Goal: Task Accomplishment & Management: Use online tool/utility

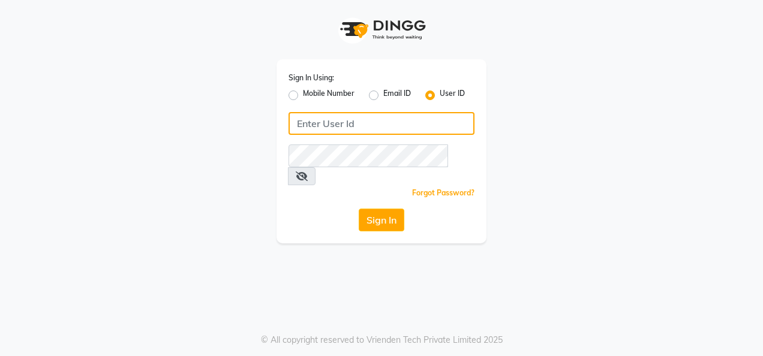
type input "7411165600"
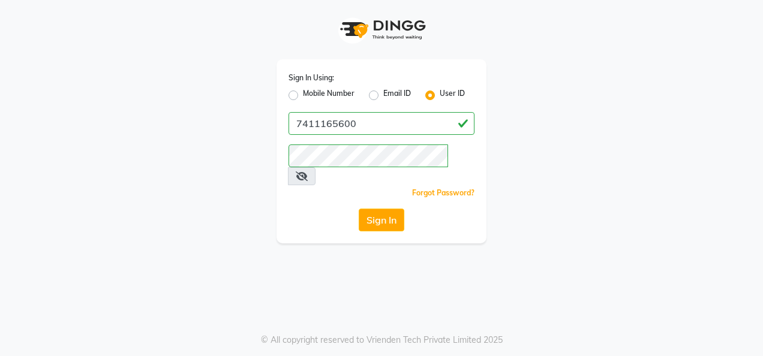
click at [303, 94] on label "Mobile Number" at bounding box center [329, 95] width 52 height 14
click at [303, 94] on input "Mobile Number" at bounding box center [307, 92] width 8 height 8
radio input "true"
radio input "false"
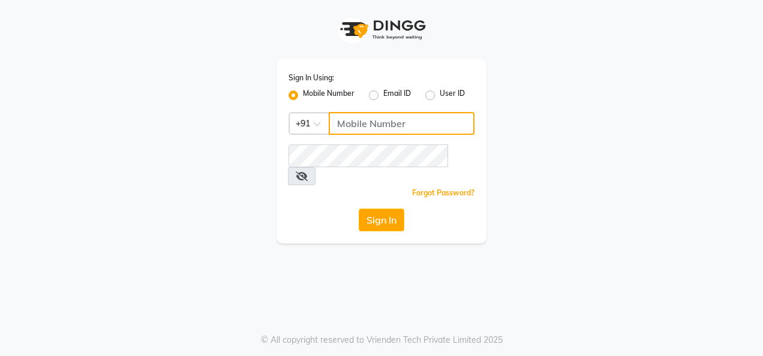
click at [377, 122] on input "Username" at bounding box center [402, 123] width 146 height 23
click at [385, 119] on input "Username" at bounding box center [402, 123] width 146 height 23
type input "7411165600"
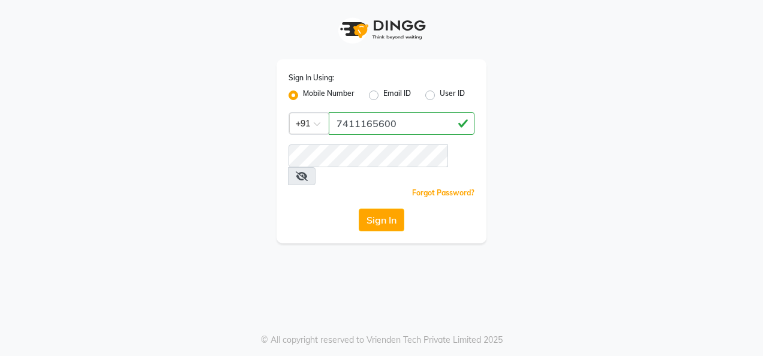
type input "7411165600"
click at [380, 209] on button "Sign In" at bounding box center [382, 220] width 46 height 23
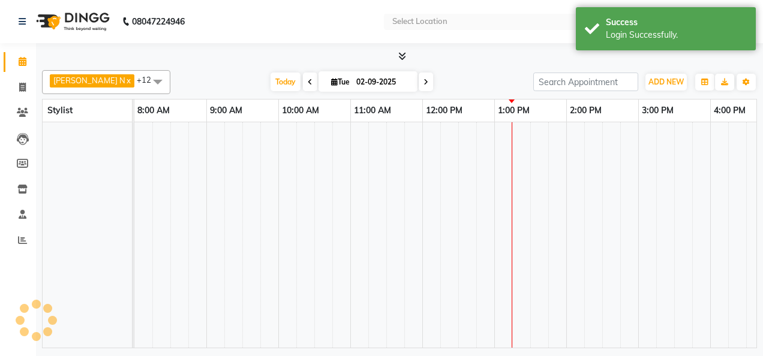
select select "en"
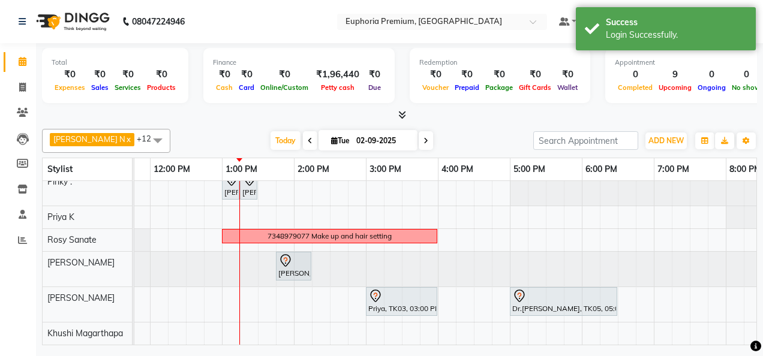
scroll to position [201, 215]
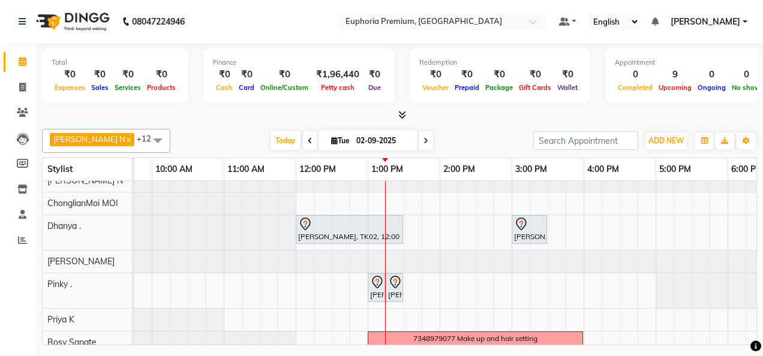
click at [403, 113] on icon at bounding box center [402, 114] width 8 height 9
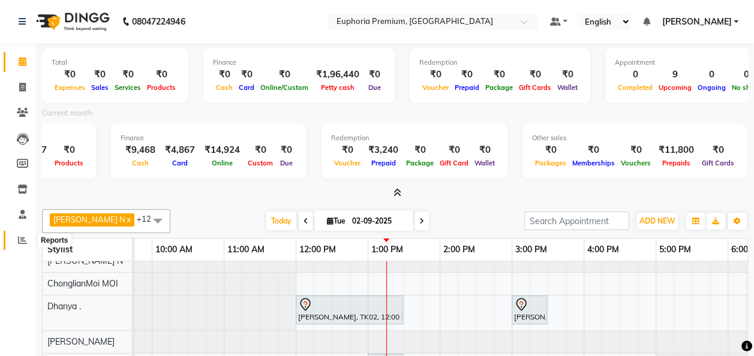
click at [25, 242] on icon at bounding box center [22, 240] width 9 height 9
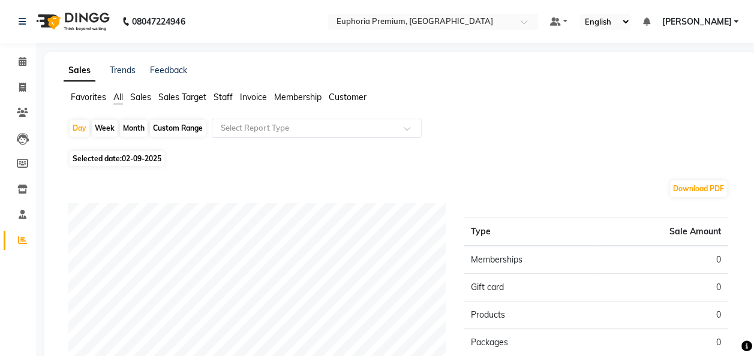
click at [350, 93] on span "Customer" at bounding box center [348, 97] width 38 height 11
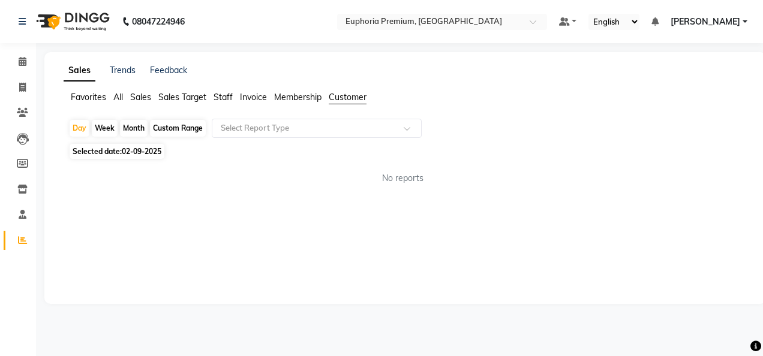
click at [172, 127] on div "Custom Range" at bounding box center [178, 128] width 56 height 17
select select "9"
select select "2025"
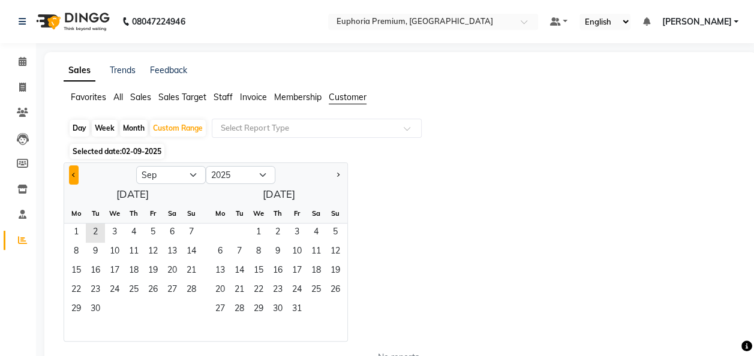
click at [74, 173] on button "Previous month" at bounding box center [74, 175] width 10 height 19
select select "8"
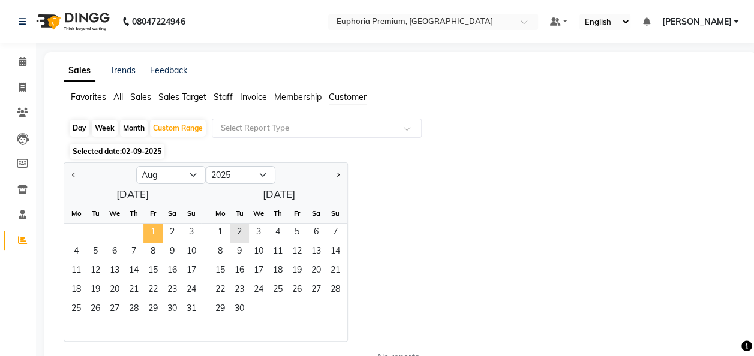
click at [154, 232] on span "1" at bounding box center [152, 233] width 19 height 19
click at [196, 311] on span "31" at bounding box center [191, 309] width 19 height 19
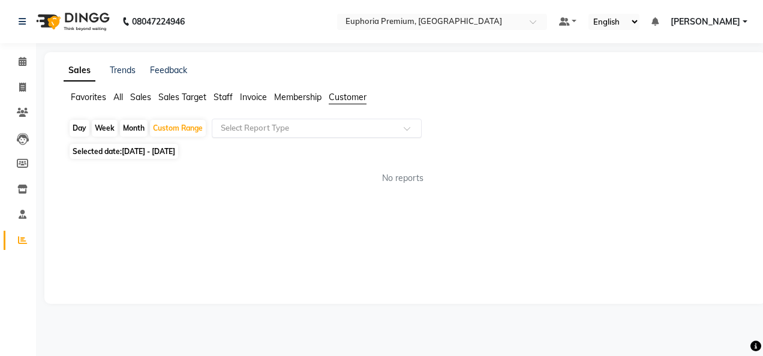
click at [306, 133] on input "text" at bounding box center [304, 128] width 173 height 12
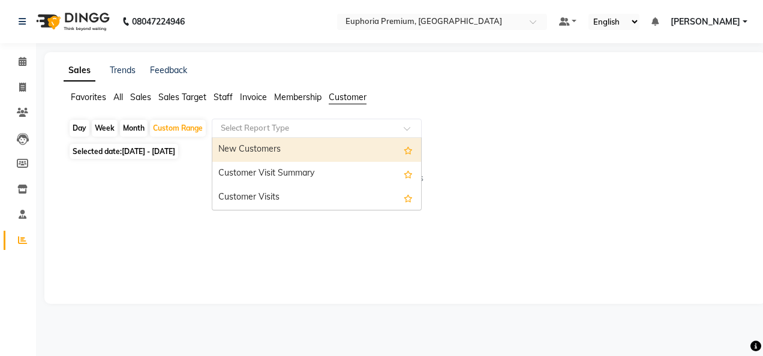
click at [304, 154] on div "New Customers" at bounding box center [316, 150] width 209 height 24
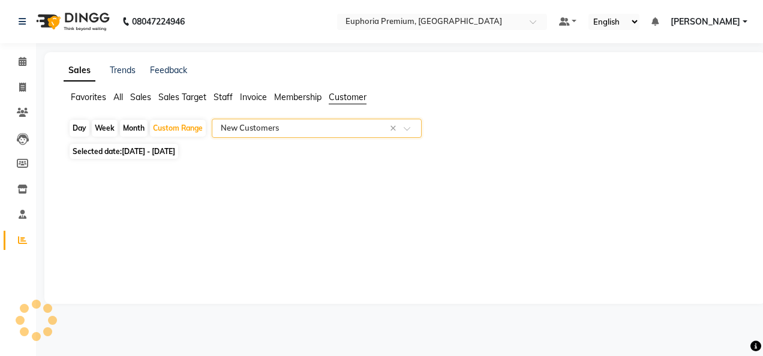
select select "full_report"
select select "csv"
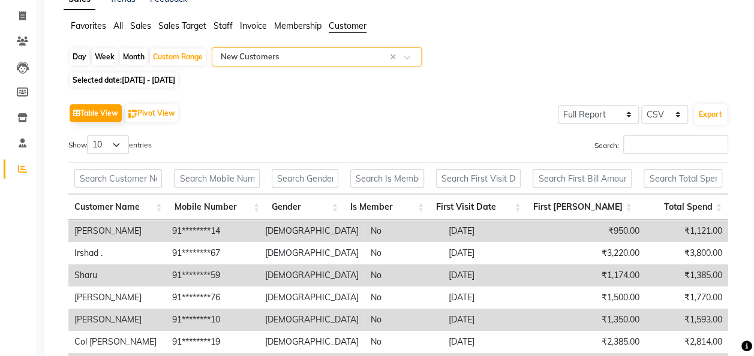
scroll to position [70, 0]
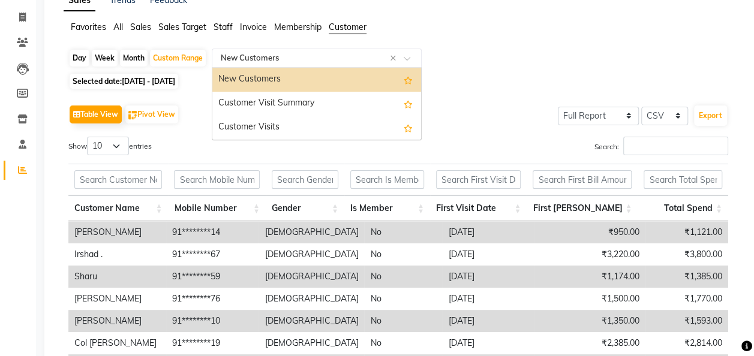
click at [340, 55] on input "text" at bounding box center [304, 58] width 173 height 12
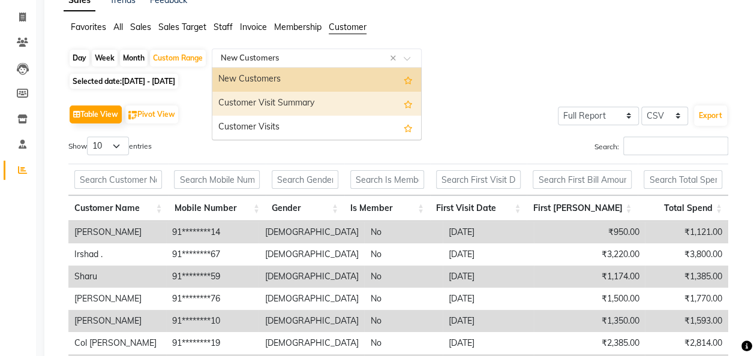
click at [317, 105] on div "Customer Visit Summary" at bounding box center [316, 104] width 209 height 24
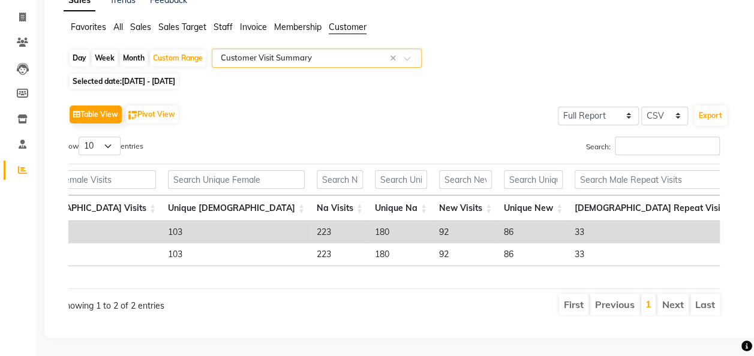
scroll to position [0, 373]
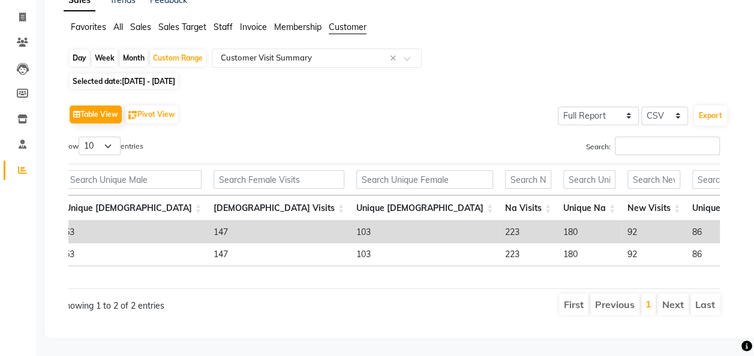
click at [621, 212] on th "New Visits" at bounding box center [653, 209] width 65 height 26
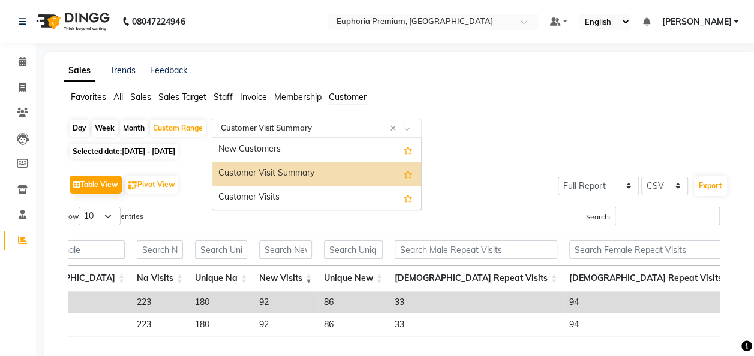
click at [315, 124] on input "text" at bounding box center [304, 128] width 173 height 12
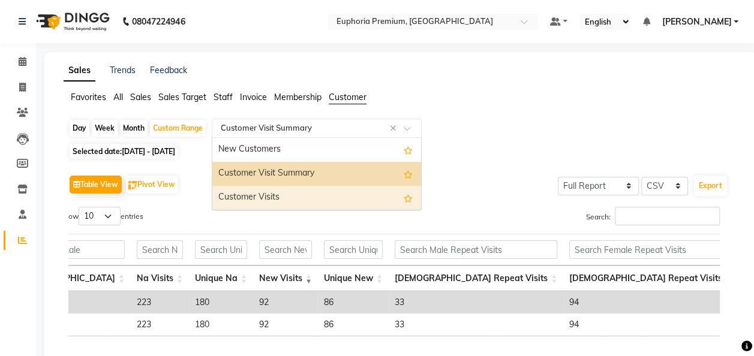
click at [288, 203] on div "Customer Visits" at bounding box center [316, 198] width 209 height 24
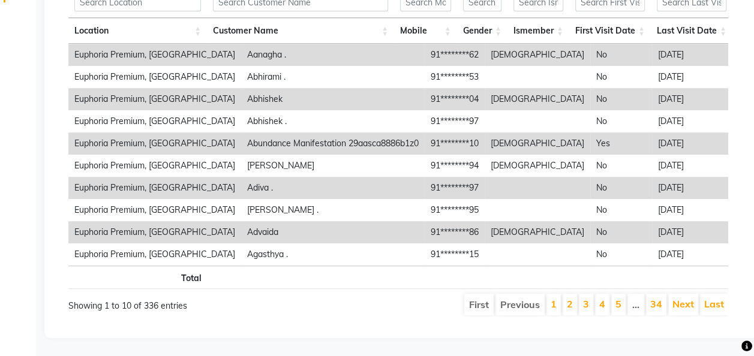
scroll to position [0, 0]
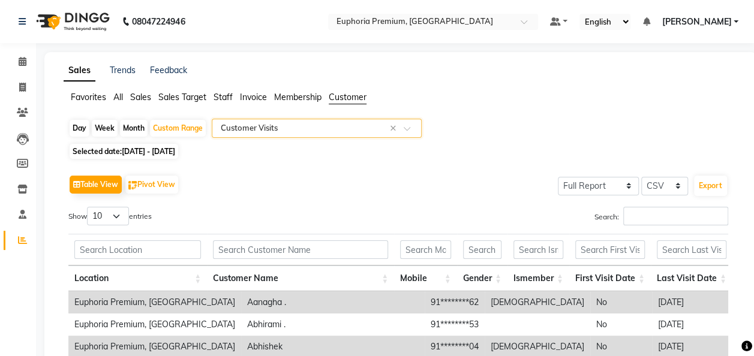
click at [266, 131] on input "text" at bounding box center [304, 128] width 173 height 12
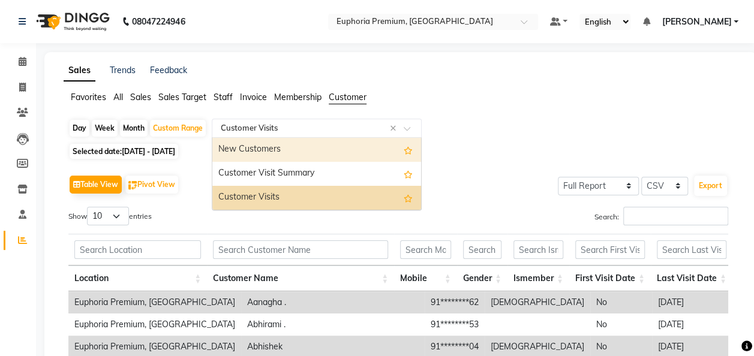
click at [263, 146] on div "New Customers" at bounding box center [316, 150] width 209 height 24
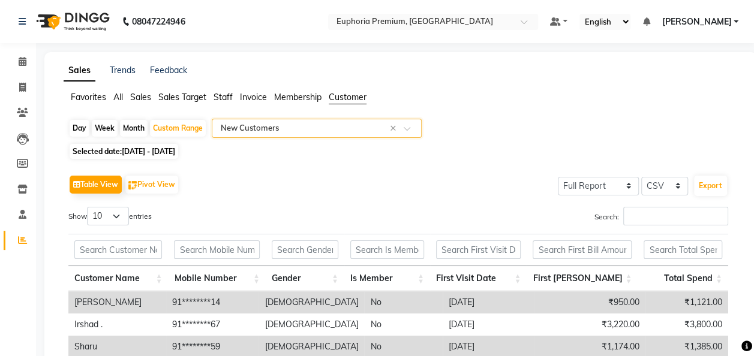
click at [263, 146] on div "Selected date: [DATE] - [DATE]" at bounding box center [402, 151] width 669 height 13
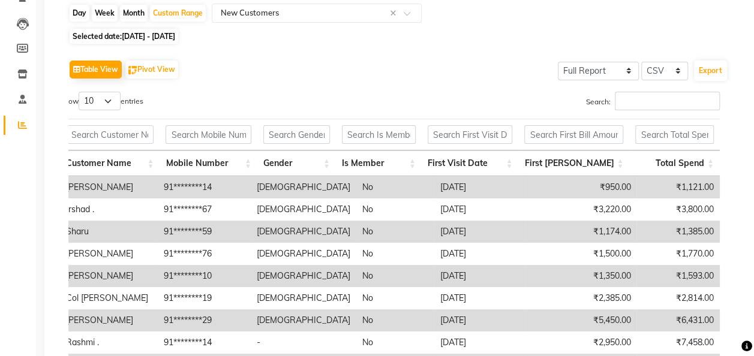
scroll to position [110, 0]
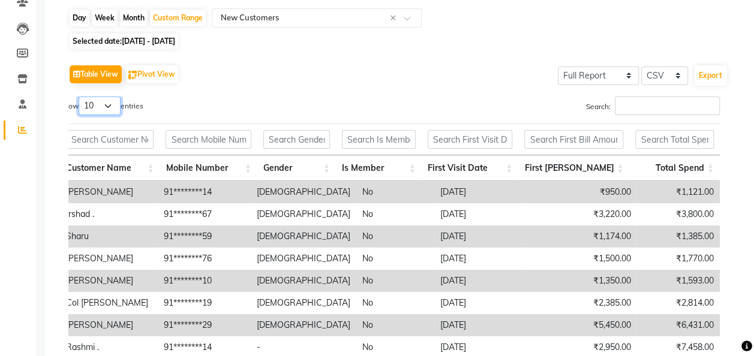
click at [112, 102] on select "10 25 50 100" at bounding box center [100, 106] width 42 height 19
select select "100"
click at [80, 97] on select "10 25 50 100" at bounding box center [100, 106] width 42 height 19
